Goal: Transaction & Acquisition: Purchase product/service

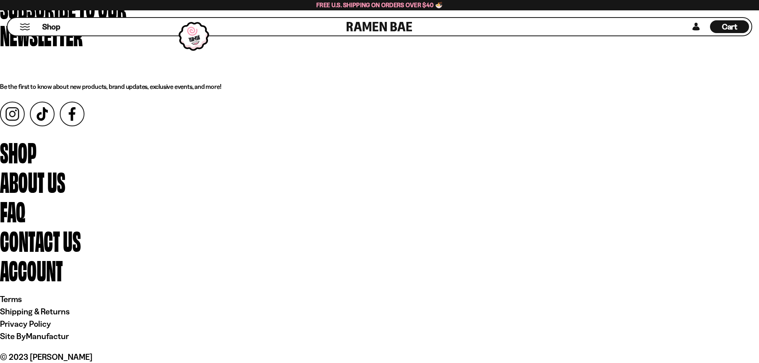
scroll to position [3346, 0]
click at [135, 90] on div "Subscribe to our newsletter Be the first to know about new products, brand upda…" at bounding box center [379, 42] width 759 height 98
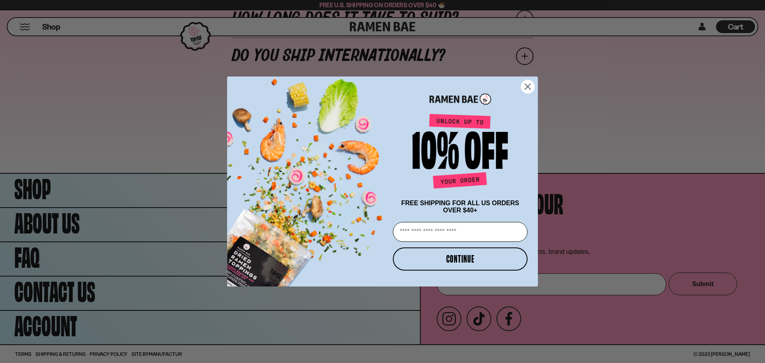
scroll to position [3673, 0]
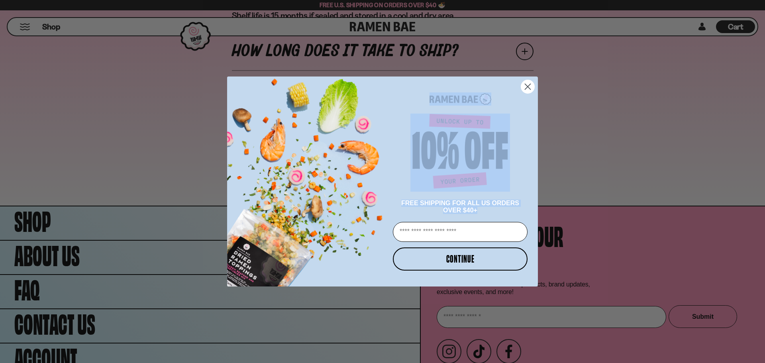
drag, startPoint x: 491, startPoint y: 215, endPoint x: 394, endPoint y: 102, distance: 149.2
click at [394, 102] on div "FREE SHIPPING FOR ALL US ORDERS OVER $40+ Email CONTINUE" at bounding box center [456, 181] width 147 height 194
copy div "FREE SHIPPING FOR ALL US ORDERS OVER $40+"
click at [529, 86] on icon "Close dialog" at bounding box center [528, 87] width 6 height 6
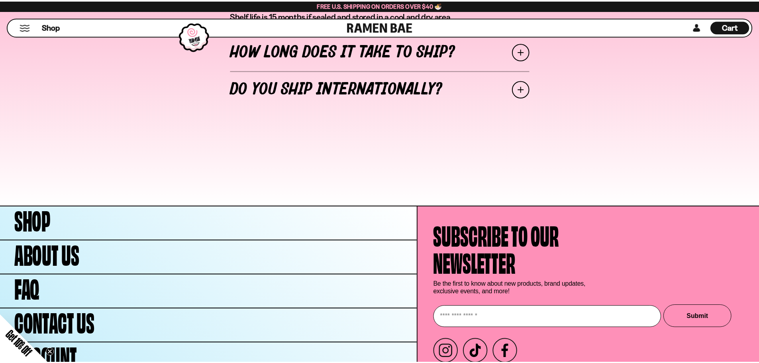
scroll to position [3670, 0]
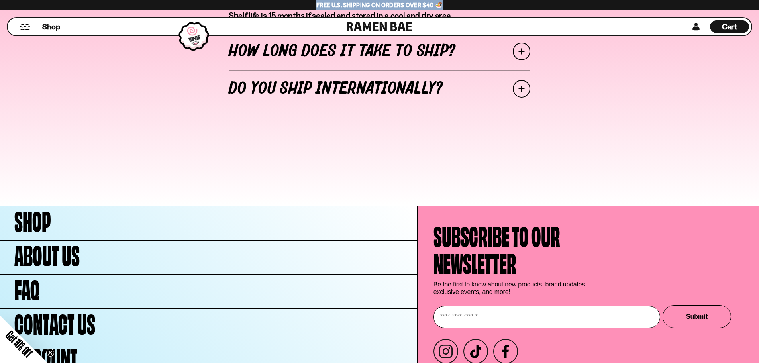
drag, startPoint x: 448, startPoint y: 5, endPoint x: 287, endPoint y: 5, distance: 161.4
click at [287, 5] on div "Free U.S. Shipping on Orders over $40 🍜" at bounding box center [379, 5] width 759 height 10
copy span "Free U.S. Shipping on Orders over $40 🍜"
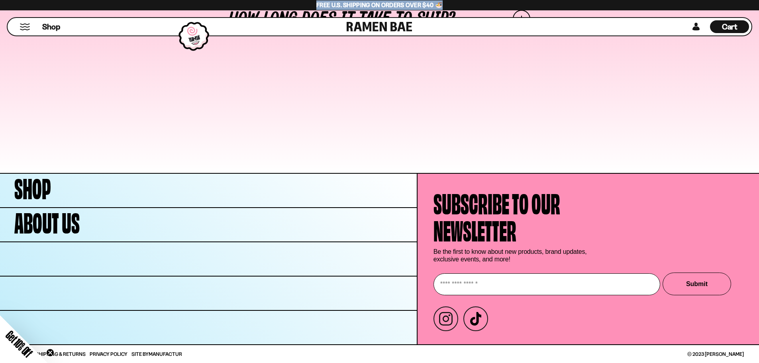
scroll to position [0, 0]
